Goal: Navigation & Orientation: Find specific page/section

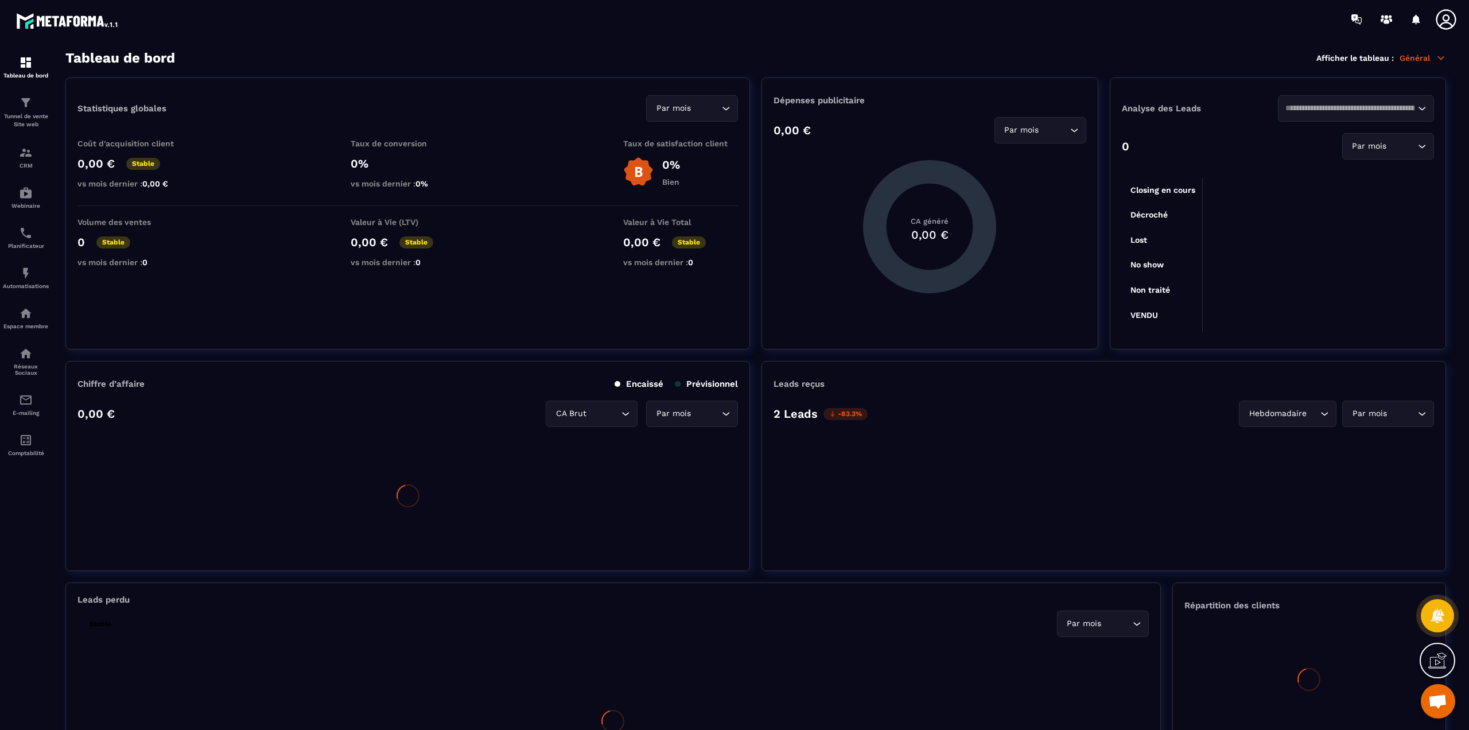
click at [1446, 22] on icon at bounding box center [1446, 19] width 20 height 20
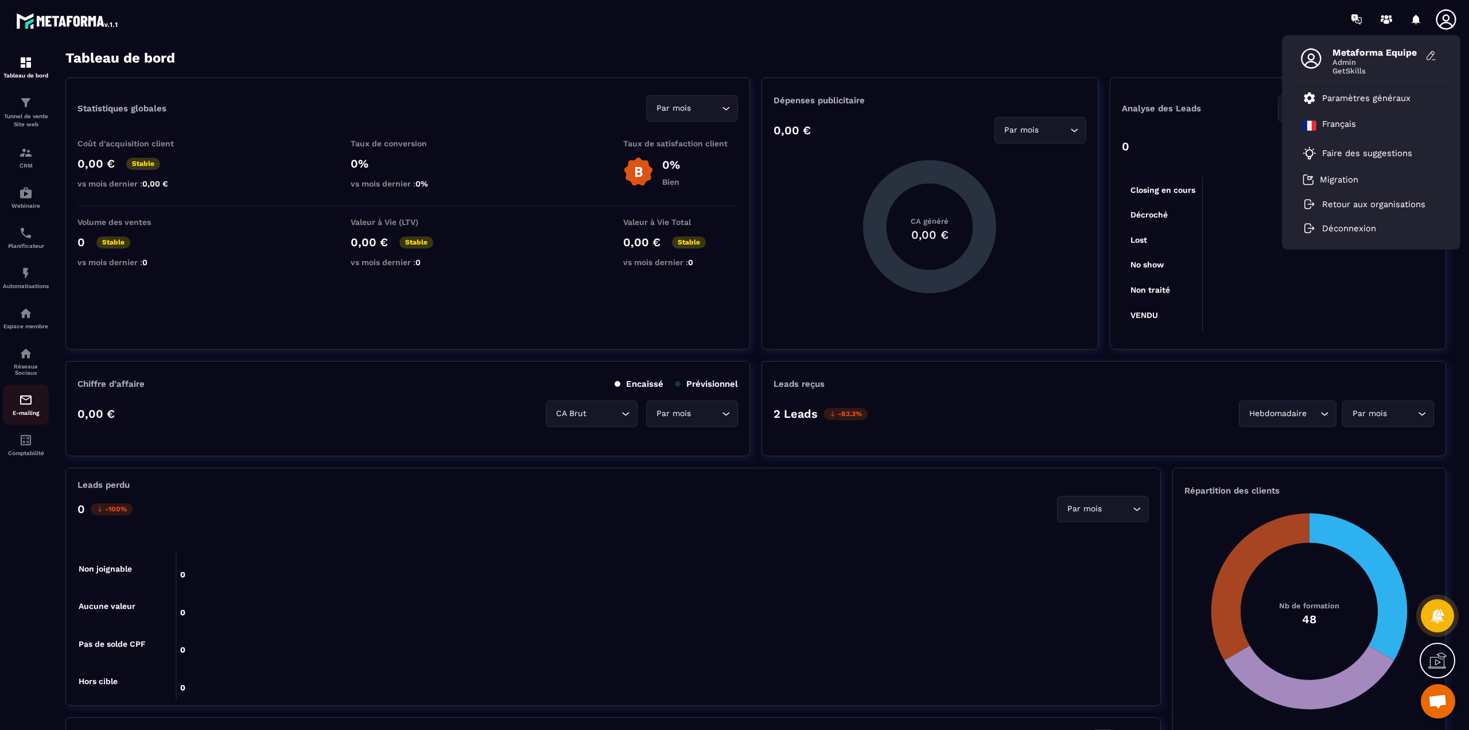
click at [25, 405] on img at bounding box center [26, 400] width 14 height 14
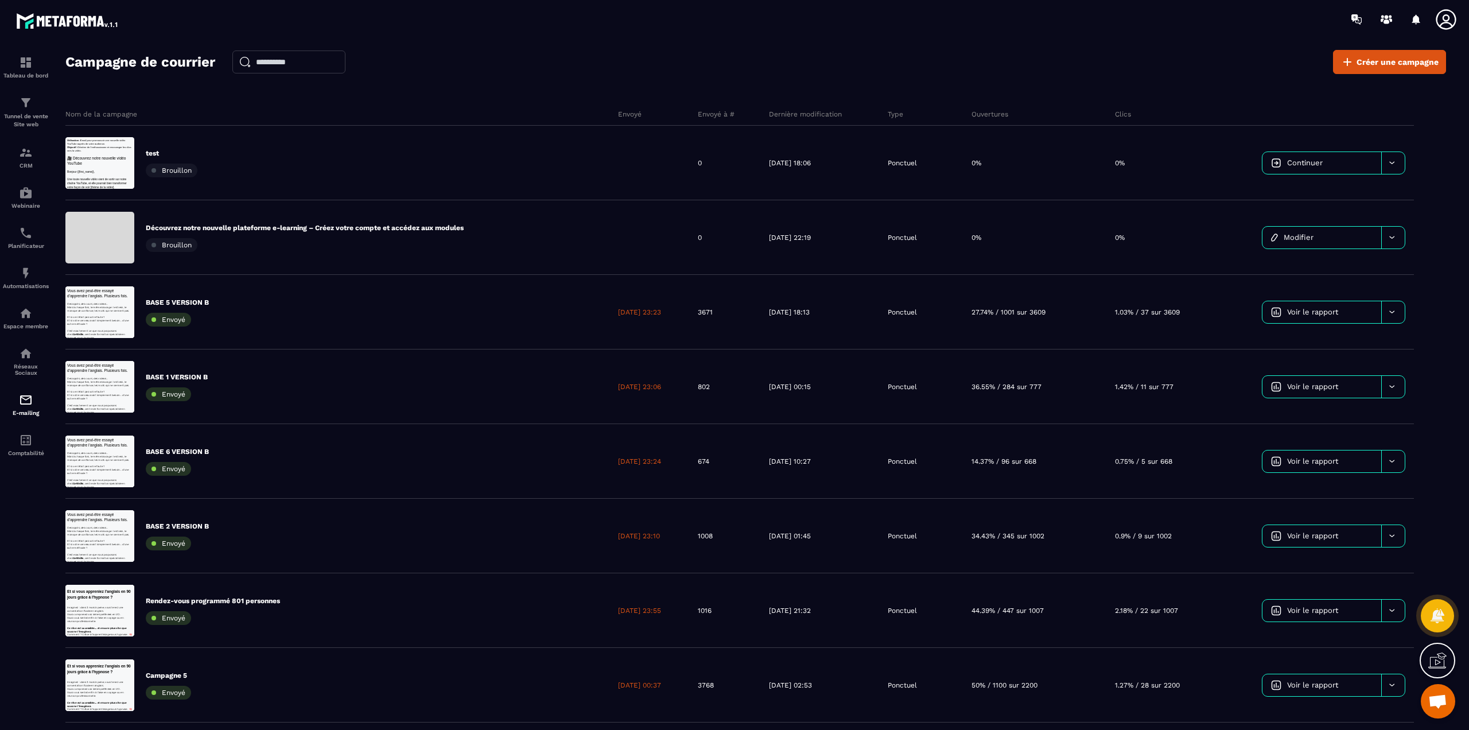
click at [1445, 13] on icon at bounding box center [1445, 19] width 23 height 23
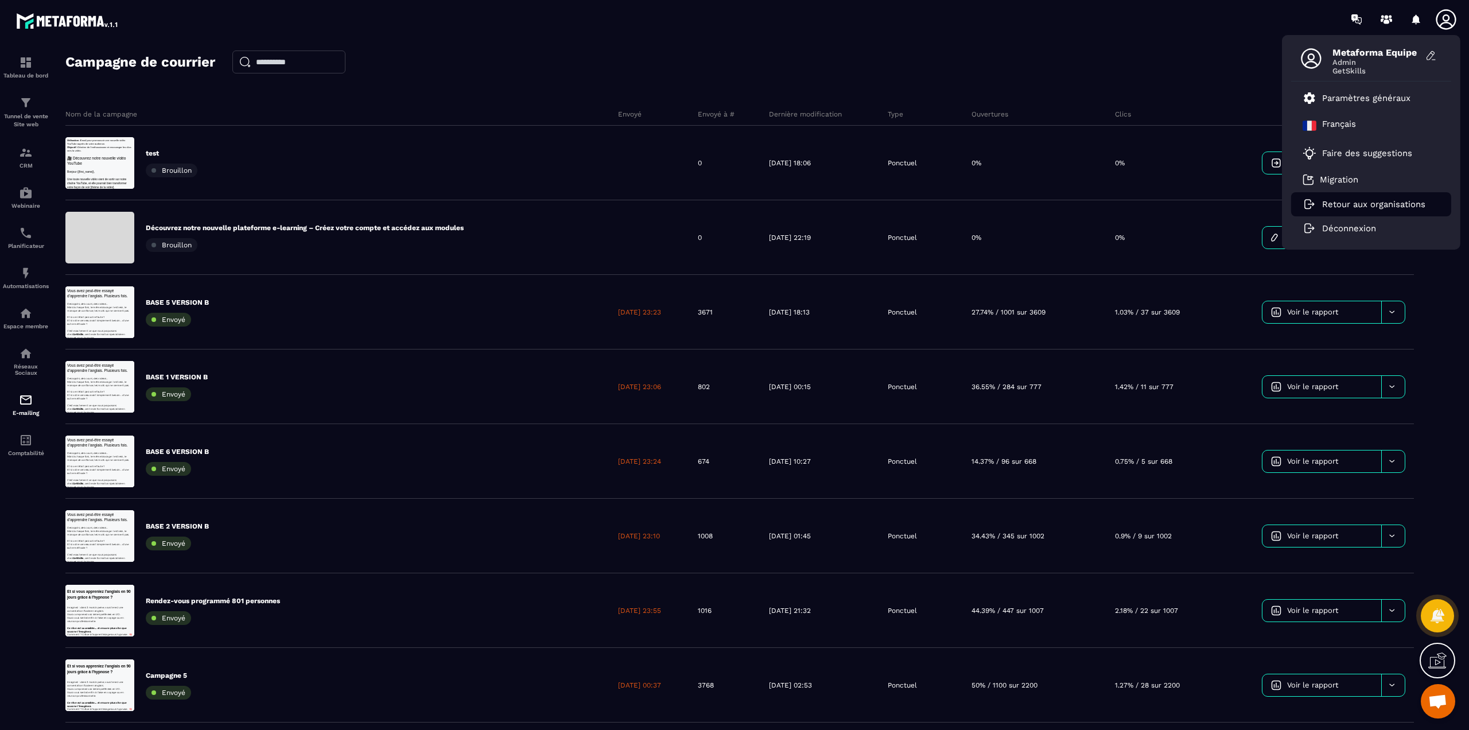
click at [1345, 204] on p "Retour aux organisations" at bounding box center [1373, 204] width 103 height 10
